Goal: Find specific page/section: Find specific page/section

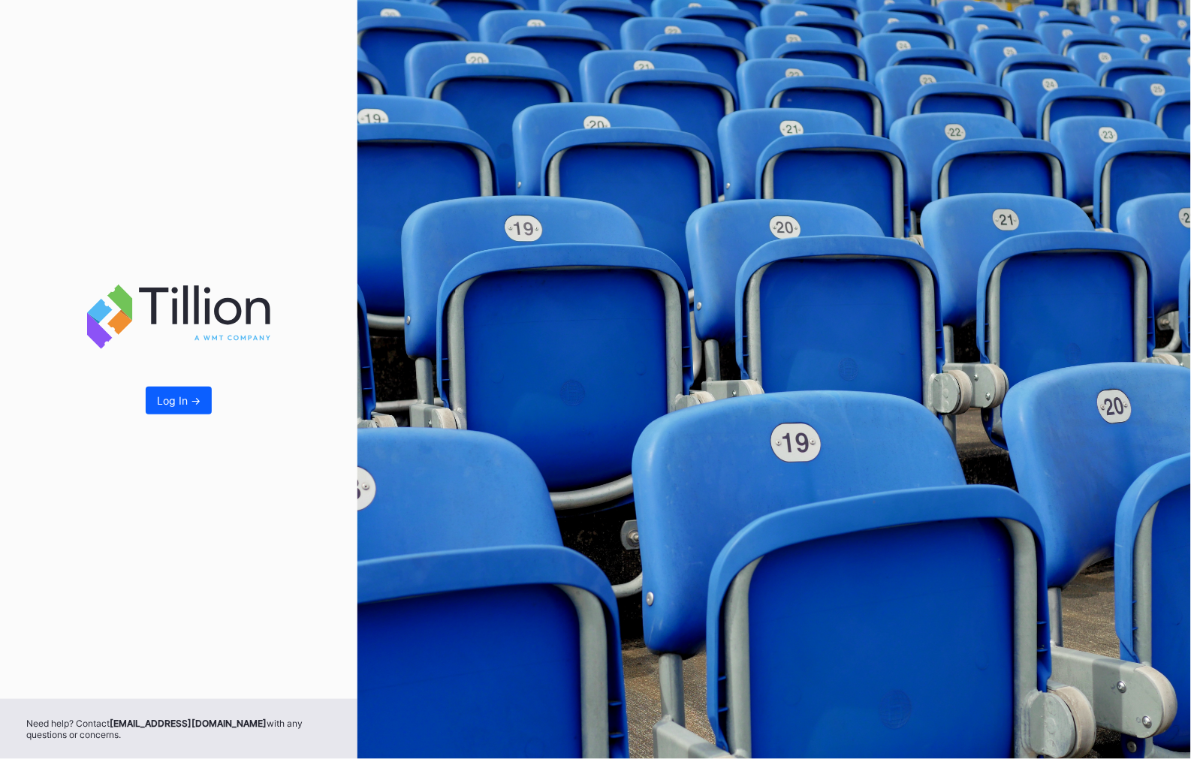
click at [174, 401] on div "Log In ->" at bounding box center [179, 400] width 44 height 13
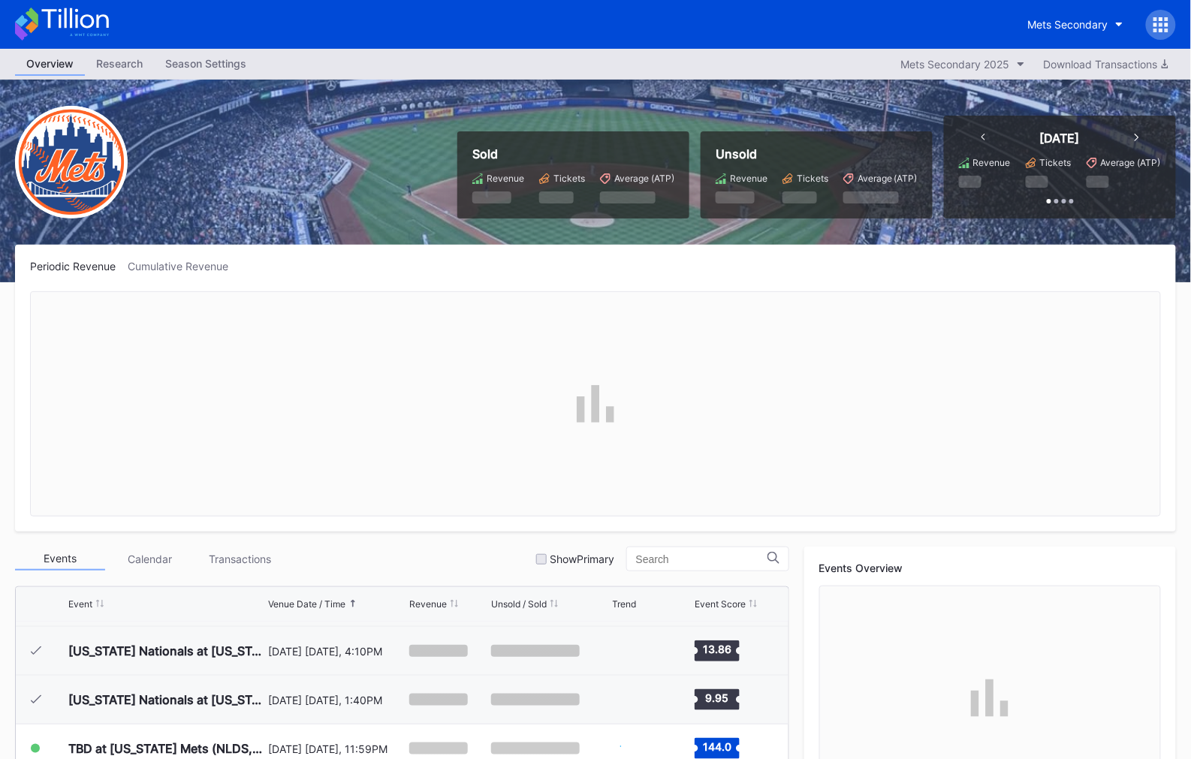
scroll to position [3803, 0]
click at [1156, 20] on icon at bounding box center [1156, 19] width 4 height 4
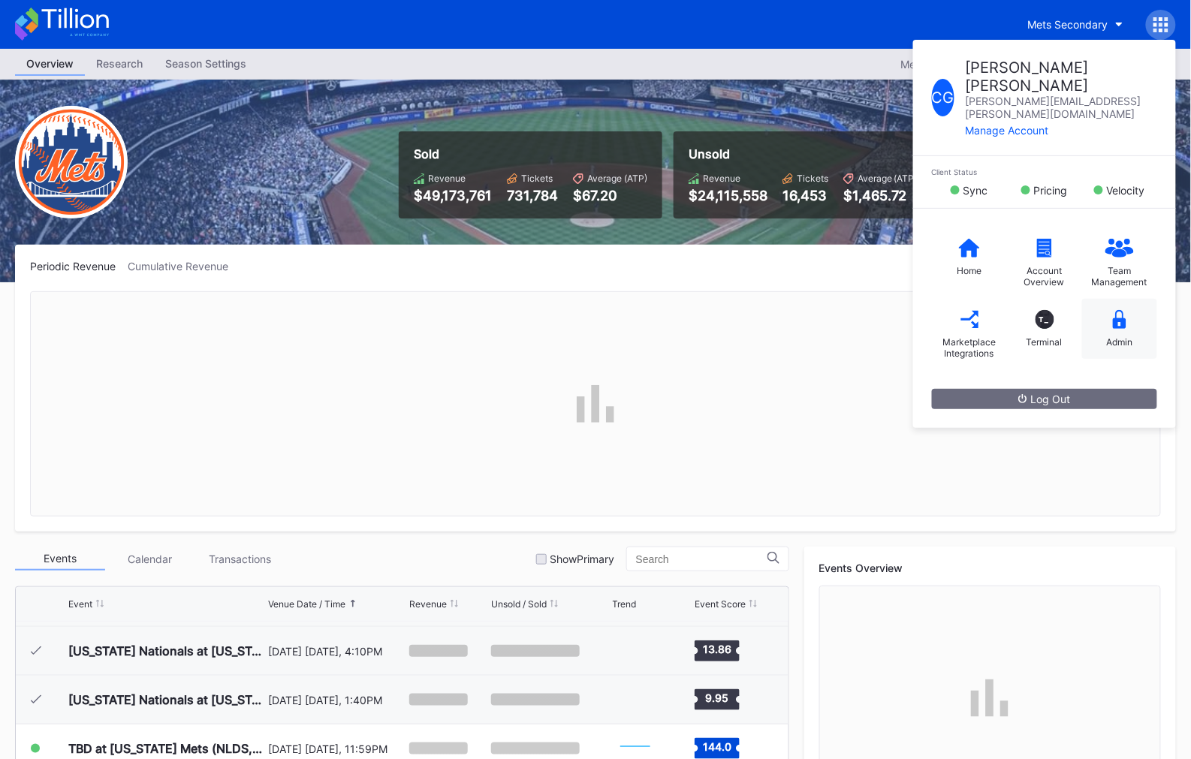
click at [1116, 299] on div "Admin" at bounding box center [1119, 329] width 75 height 60
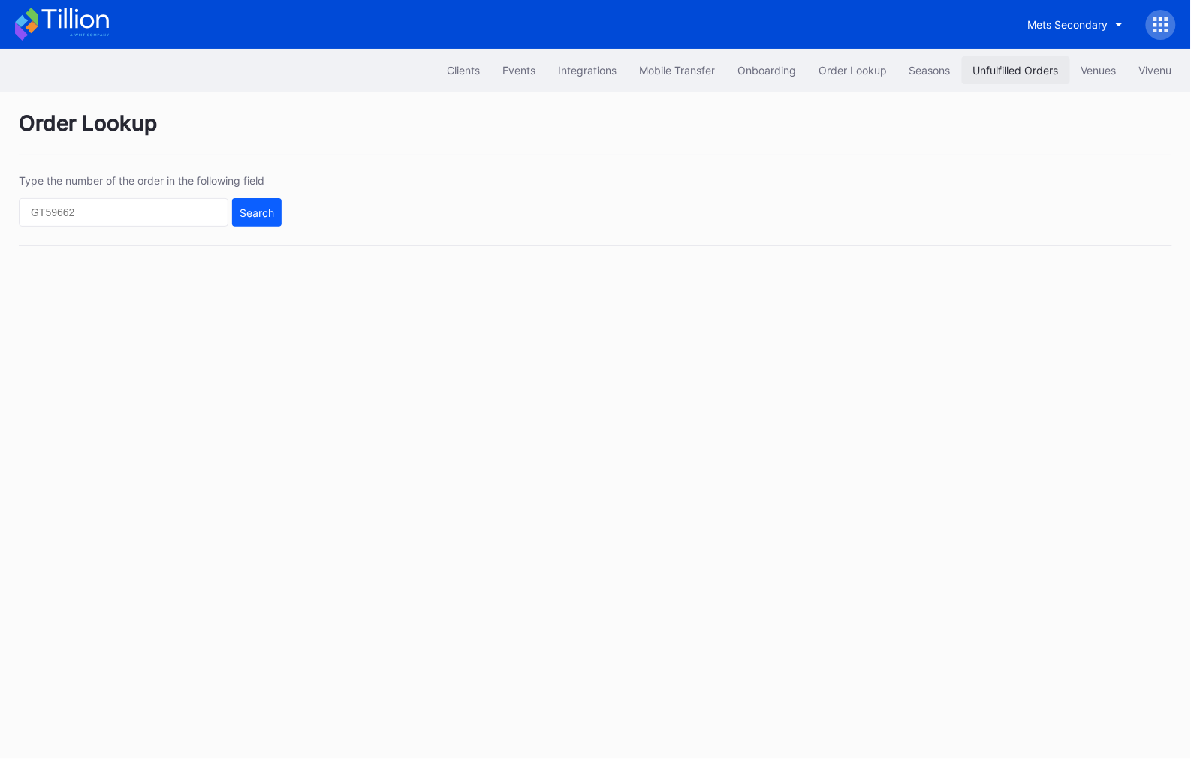
click at [1008, 73] on div "Unfulfilled Orders" at bounding box center [1016, 70] width 86 height 13
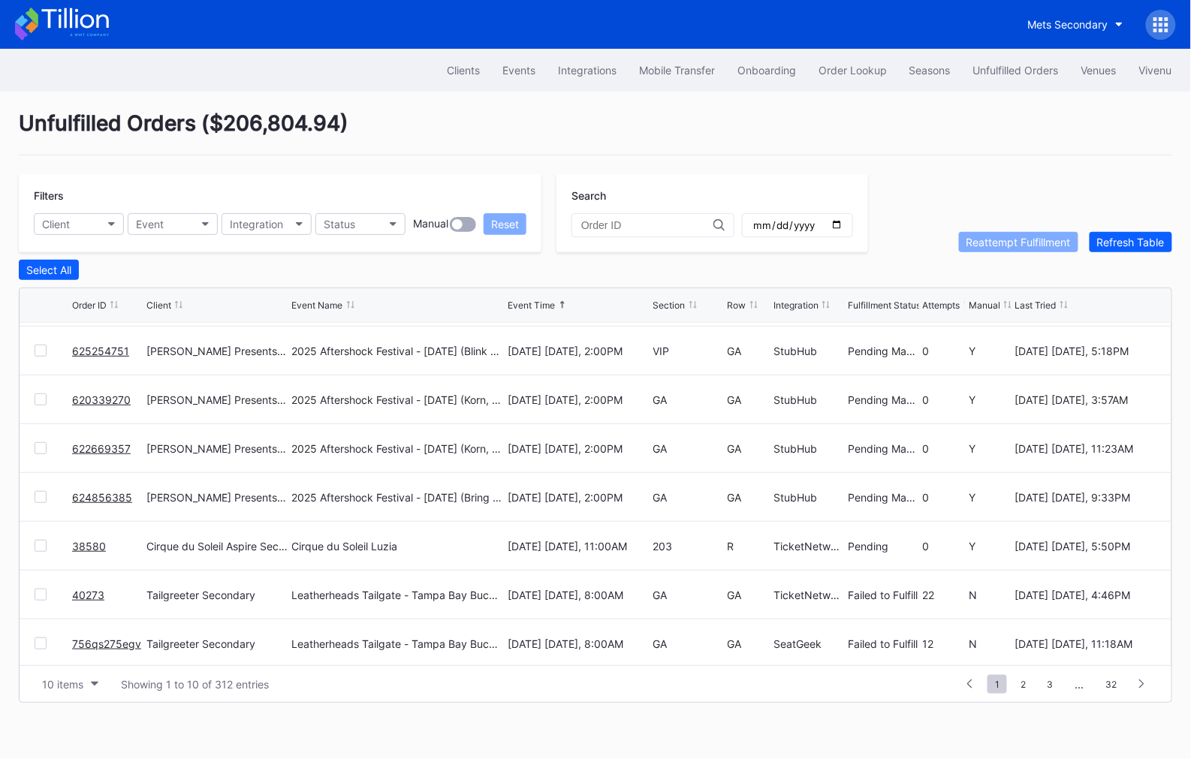
scroll to position [145, 0]
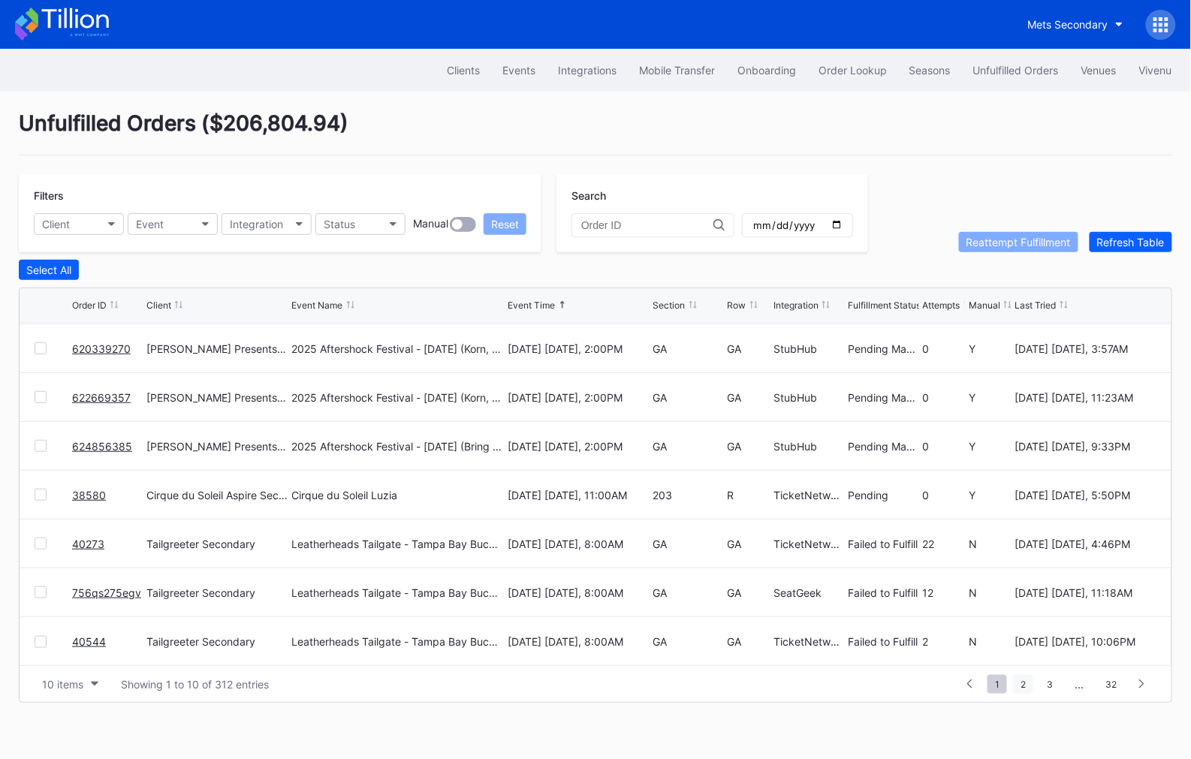
click at [1024, 685] on span "2" at bounding box center [1023, 684] width 20 height 19
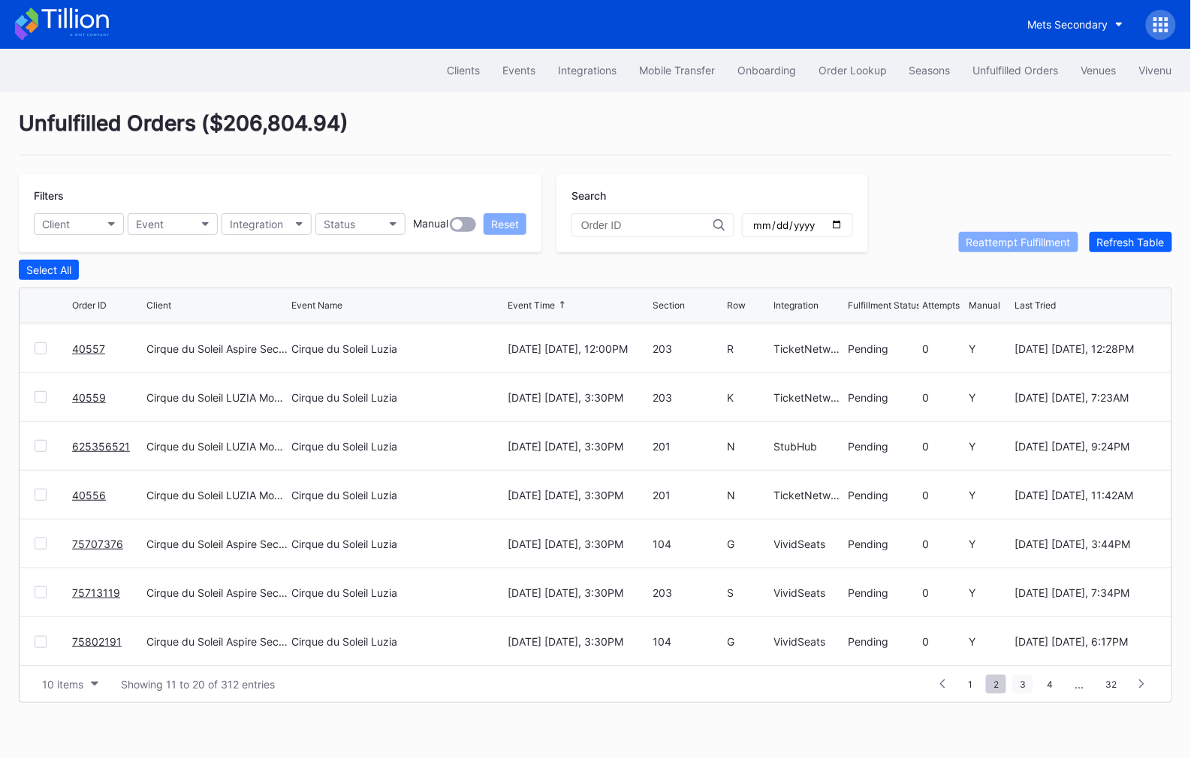
click at [1021, 682] on span "3" at bounding box center [1022, 684] width 21 height 19
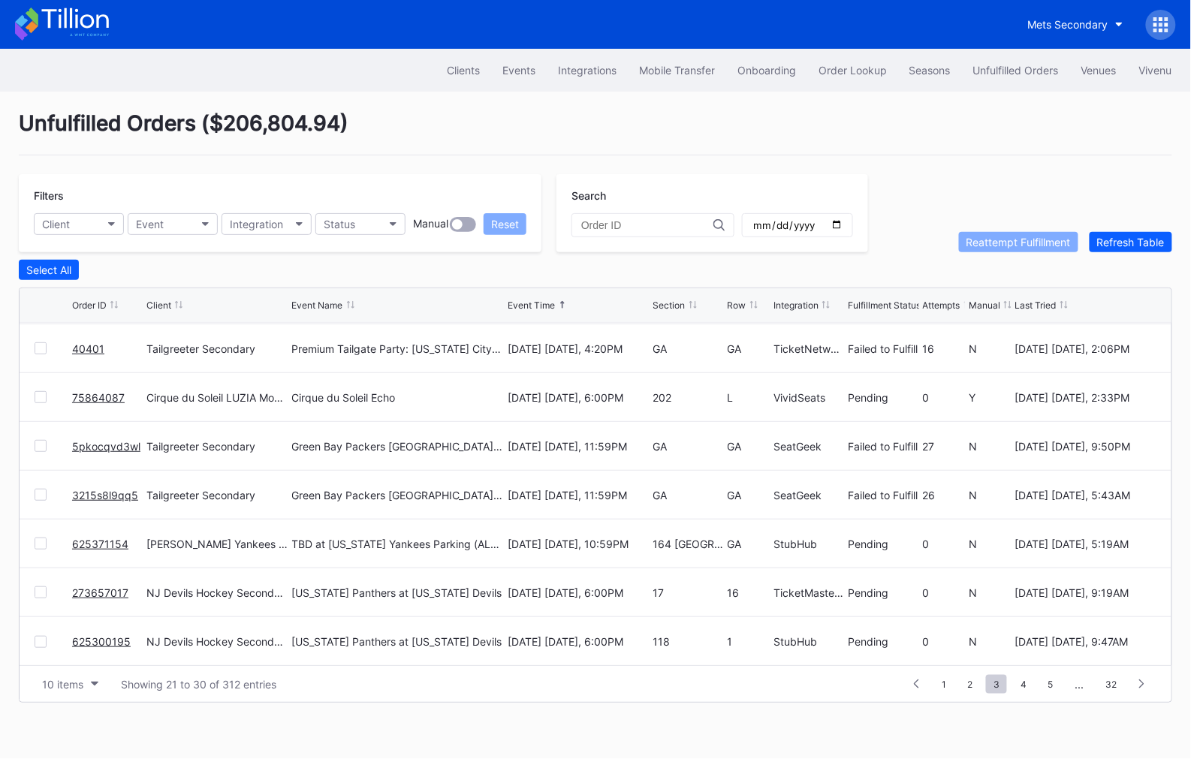
scroll to position [0, 0]
